Goal: Find specific page/section: Find specific page/section

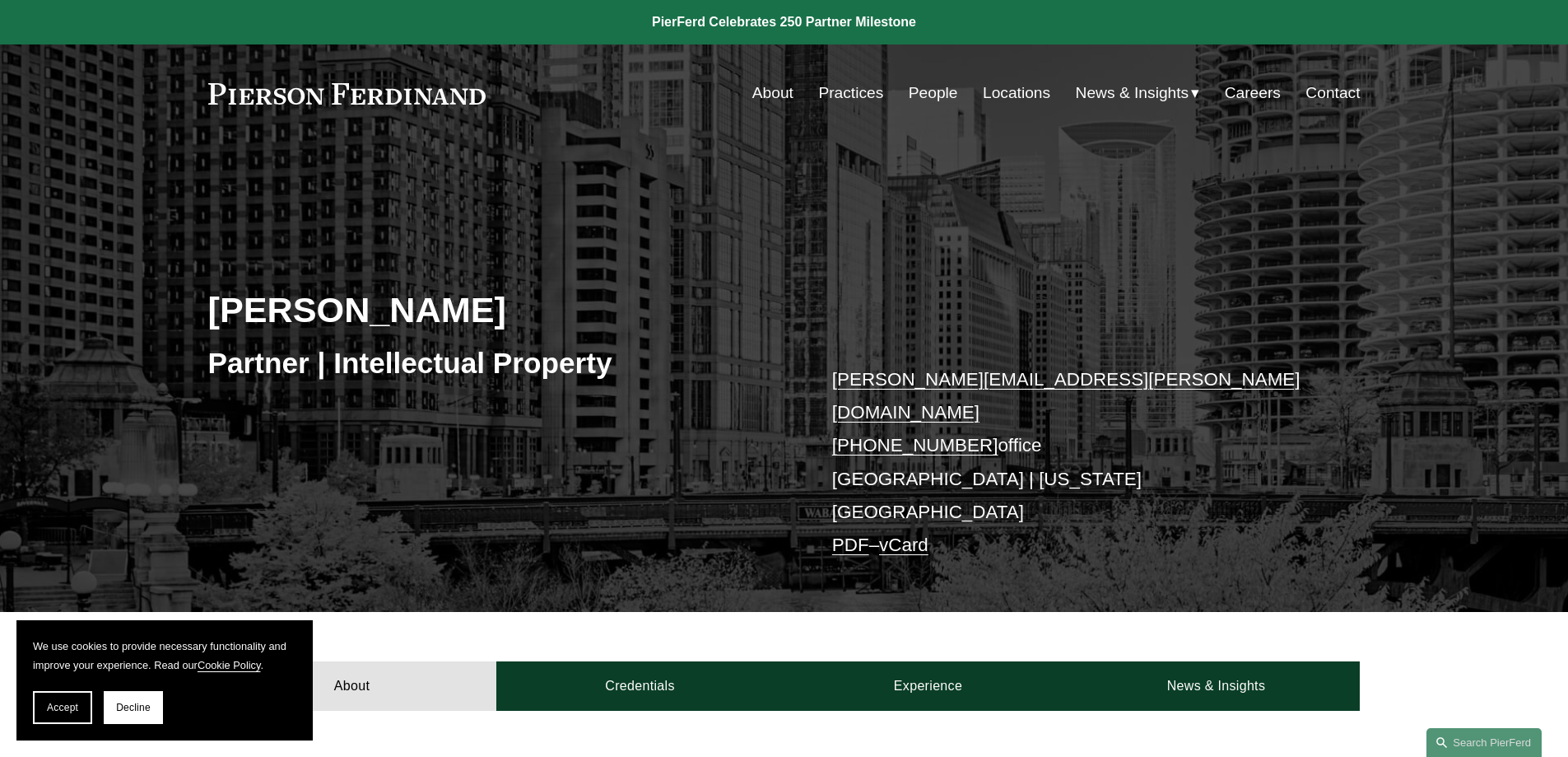
click at [1258, 80] on link "Careers" at bounding box center [1252, 93] width 56 height 32
drag, startPoint x: 752, startPoint y: 373, endPoint x: 742, endPoint y: 329, distance: 45.1
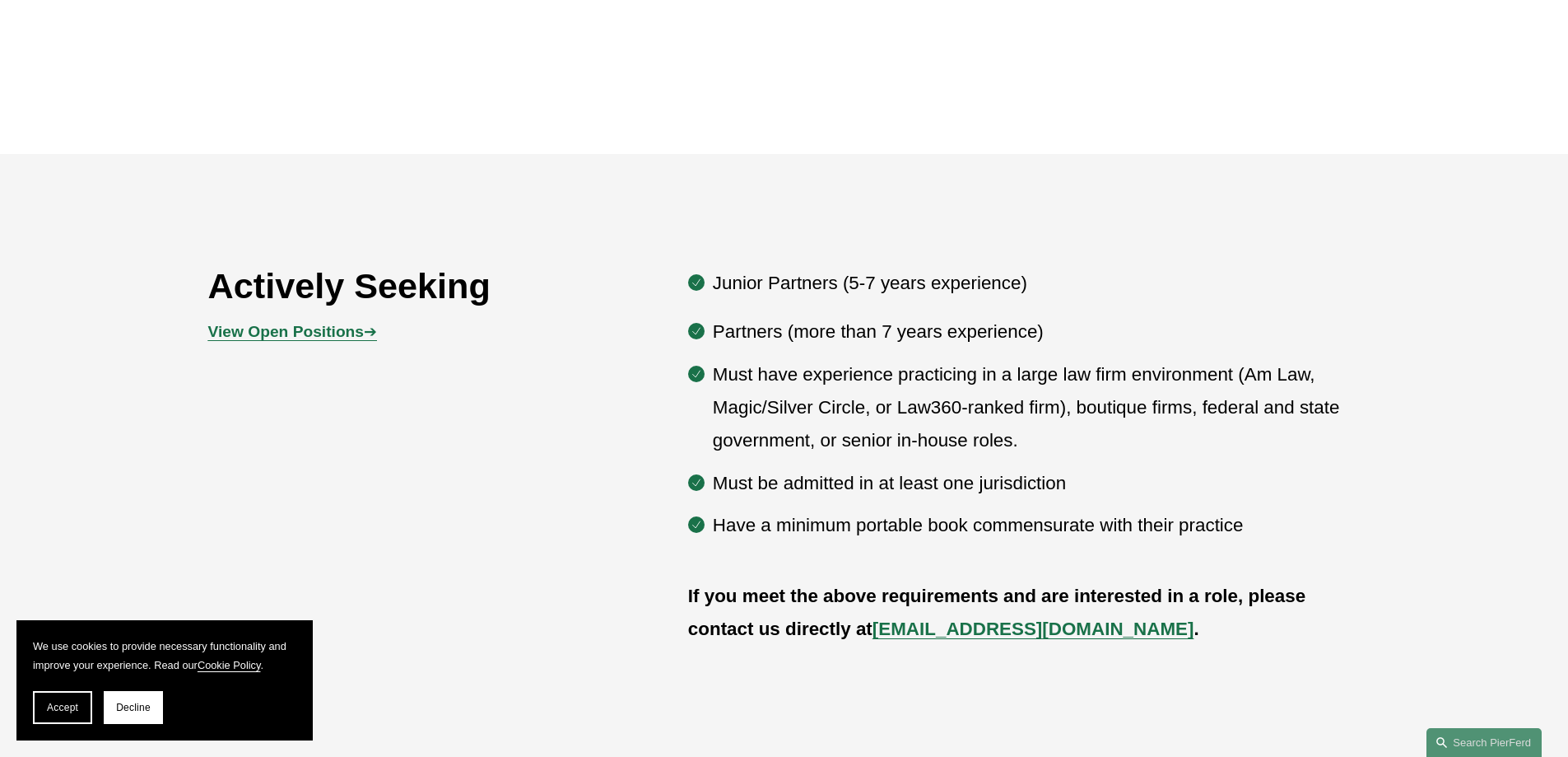
scroll to position [752, 0]
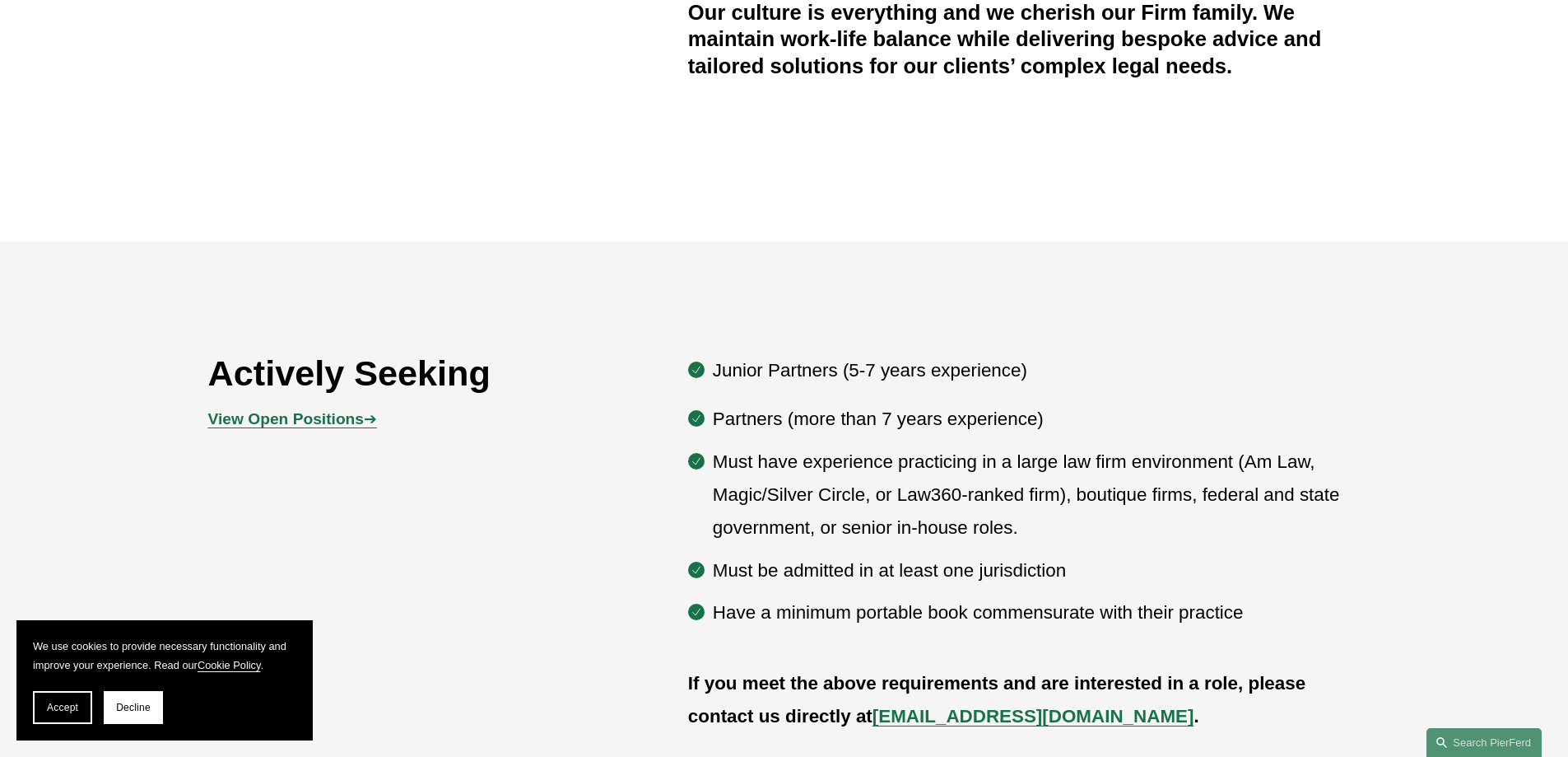
click at [356, 404] on div "View Open Positions ➔" at bounding box center [352, 419] width 288 height 50
click at [343, 425] on strong "View Open Positions" at bounding box center [285, 419] width 156 height 17
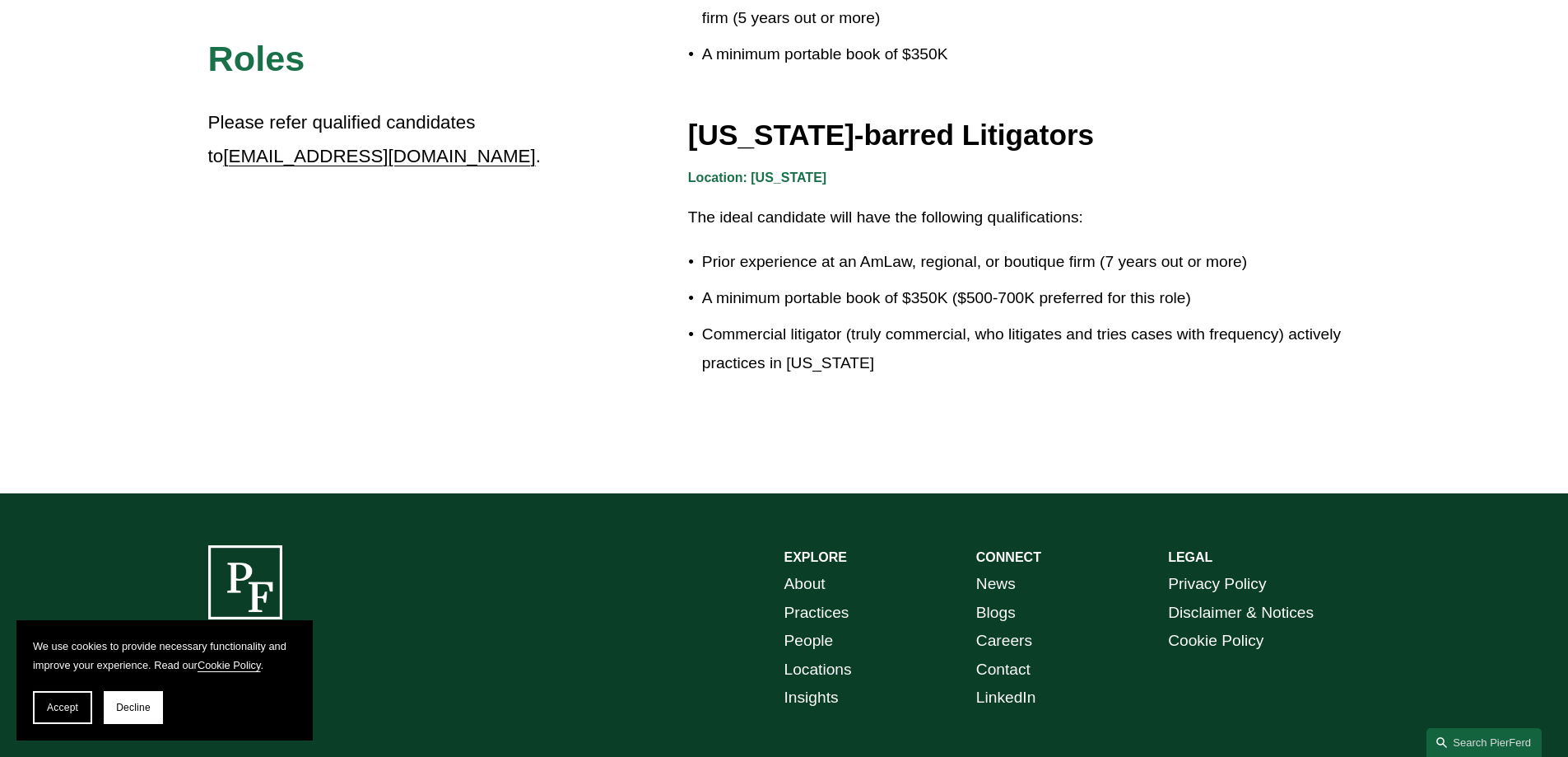
scroll to position [3007, 0]
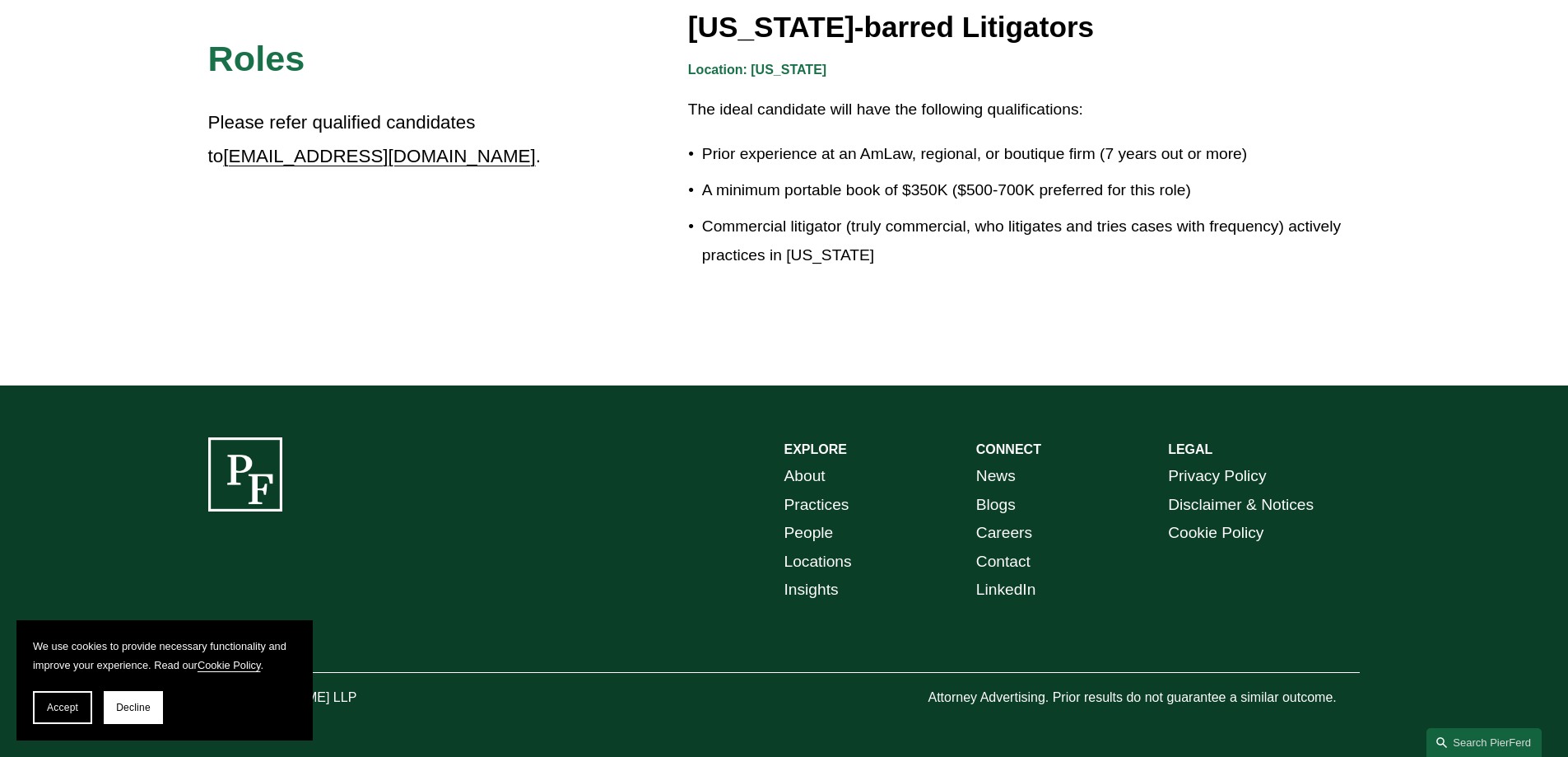
drag, startPoint x: 781, startPoint y: 392, endPoint x: 766, endPoint y: 332, distance: 61.8
